Goal: Information Seeking & Learning: Find specific fact

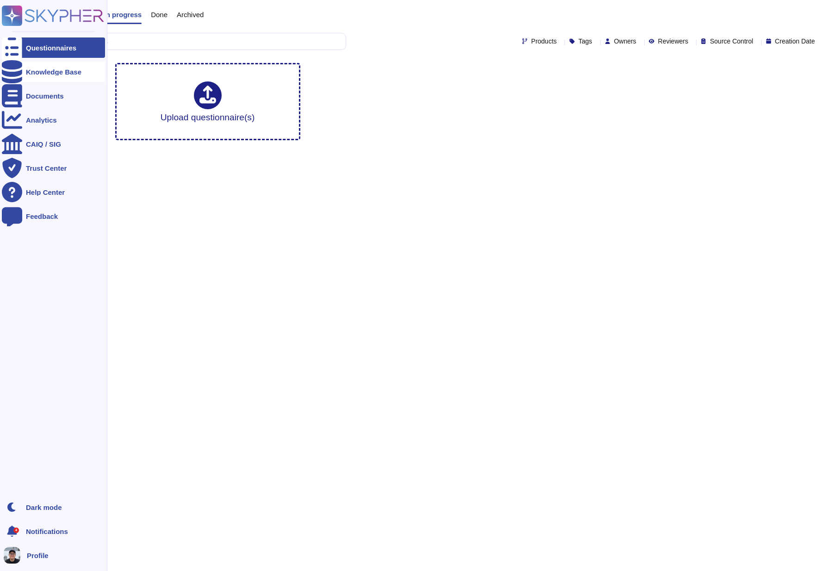
click at [23, 70] on div "Knowledge Base" at bounding box center [53, 72] width 103 height 20
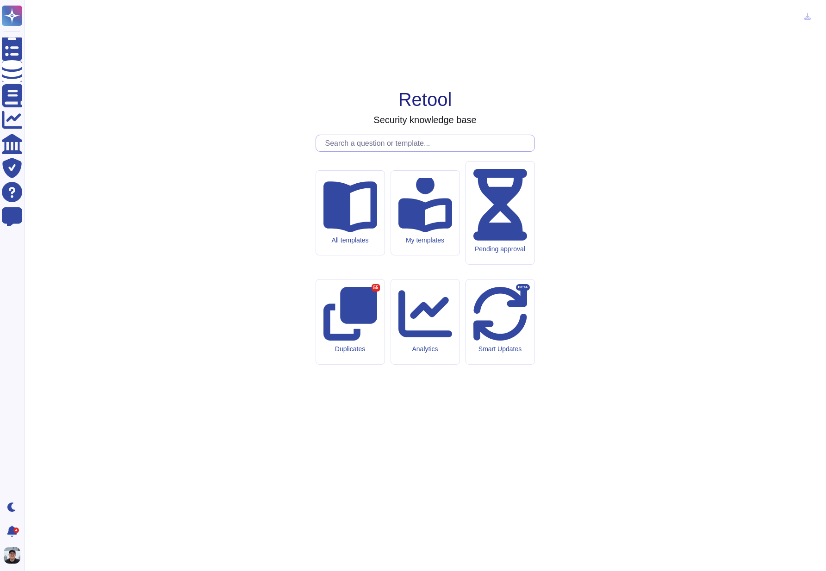
click at [361, 151] on input "text" at bounding box center [428, 143] width 214 height 16
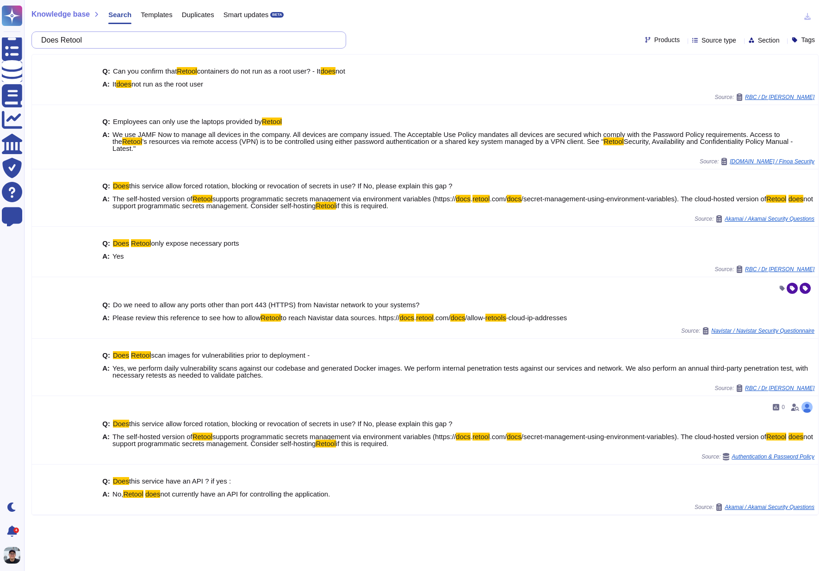
click at [148, 37] on input "Does Retool" at bounding box center [187, 40] width 300 height 16
paste input "subcontract Services to any Subcontractors"
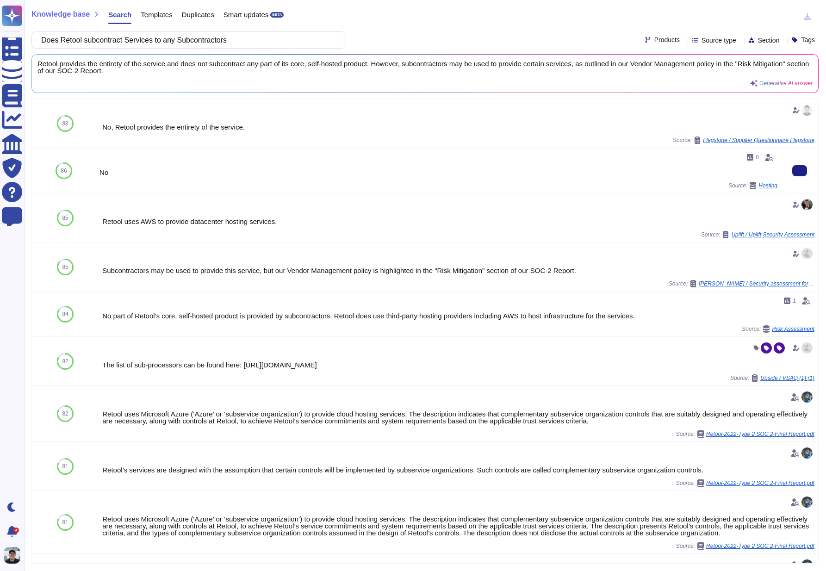
type input "Does Retool subcontract Services to any Subcontractors"
click at [288, 177] on div "0 No Source: Hosting" at bounding box center [439, 170] width 678 height 37
click at [797, 320] on button at bounding box center [799, 314] width 15 height 11
click at [800, 267] on icon at bounding box center [800, 267] width 0 height 0
